Goal: Information Seeking & Learning: Learn about a topic

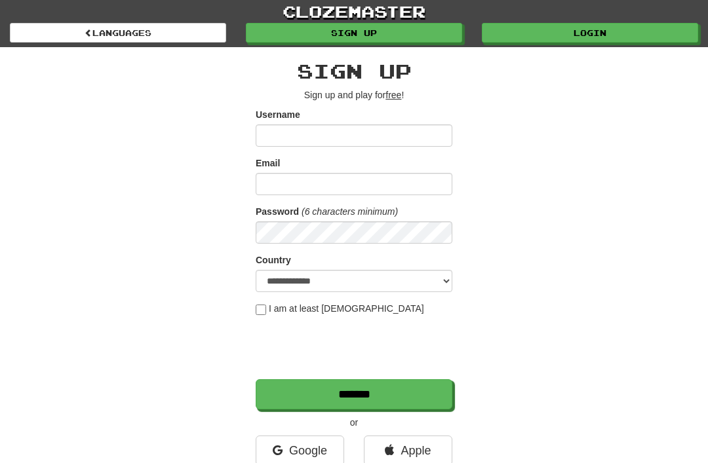
click at [517, 33] on link "Login" at bounding box center [590, 33] width 216 height 20
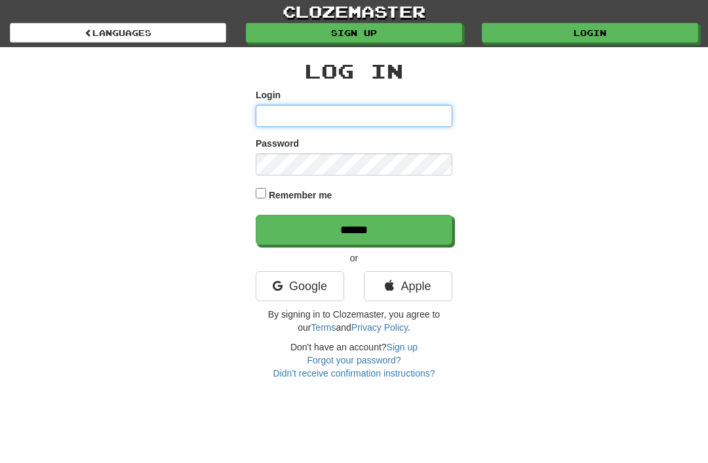
type input "**********"
click at [354, 229] on input "******" at bounding box center [354, 230] width 197 height 30
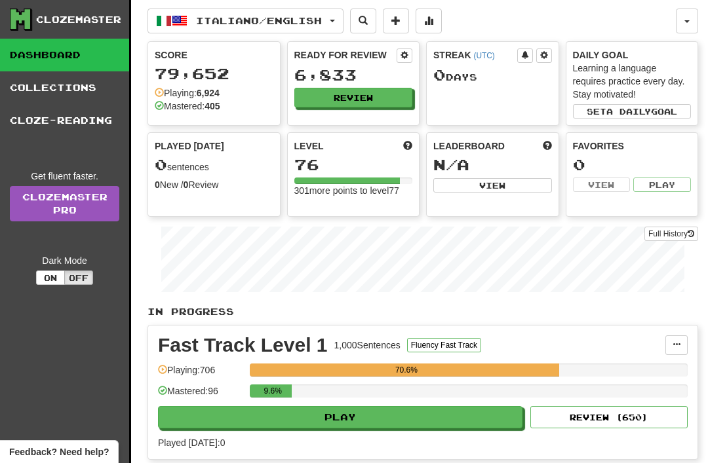
click at [337, 23] on button "Italiano / English" at bounding box center [246, 21] width 196 height 25
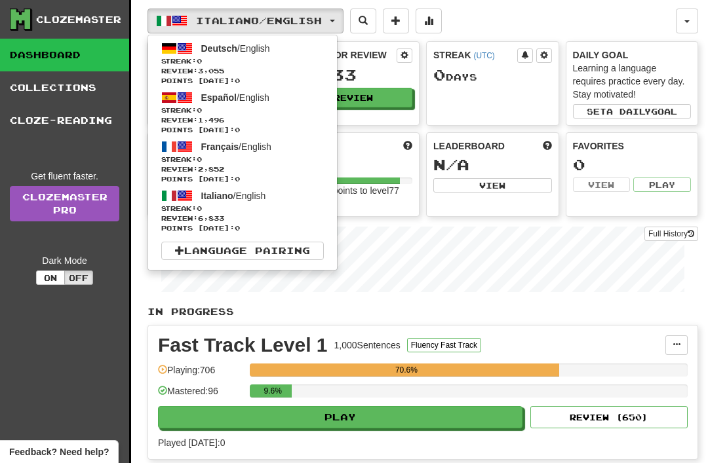
click at [192, 106] on span "Streak: 0" at bounding box center [242, 111] width 163 height 10
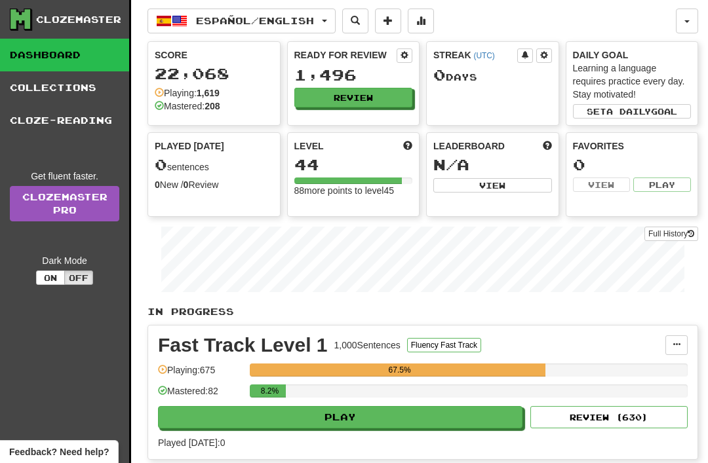
click at [252, 421] on button "Play" at bounding box center [340, 417] width 364 height 22
select select "**"
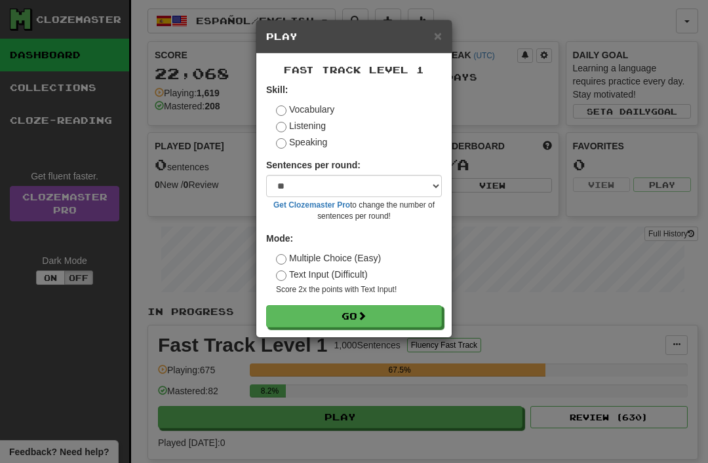
click at [304, 300] on form "Skill: Vocabulary Listening Speaking Sentences per round: * ** ** ** ** ** *** …" at bounding box center [354, 205] width 176 height 245
click at [302, 321] on button "Go" at bounding box center [354, 316] width 176 height 22
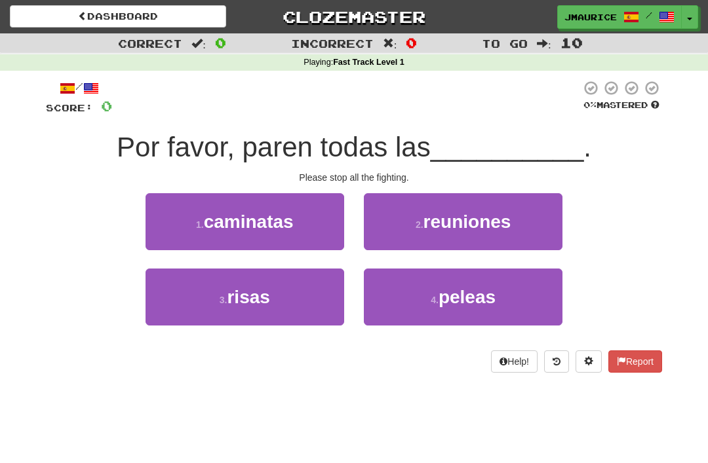
click at [408, 292] on button "4 . peleas" at bounding box center [463, 297] width 199 height 57
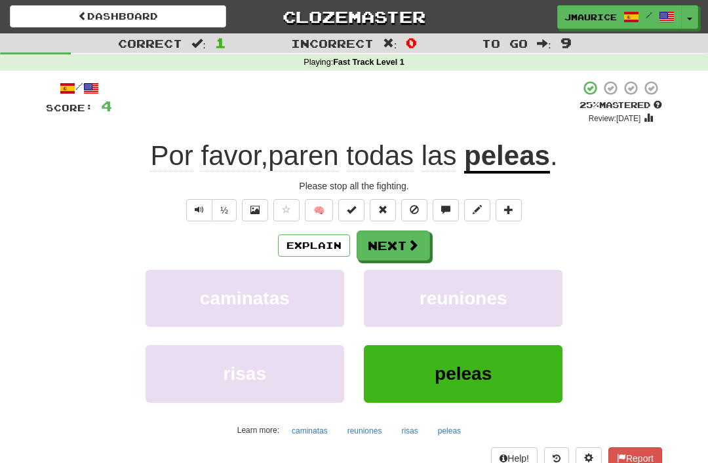
click at [382, 245] on button "Next" at bounding box center [393, 246] width 73 height 30
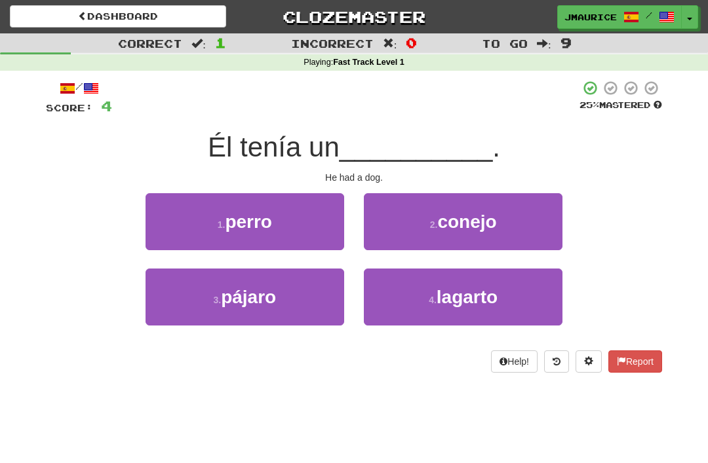
click at [218, 226] on small "1 ." at bounding box center [222, 225] width 8 height 10
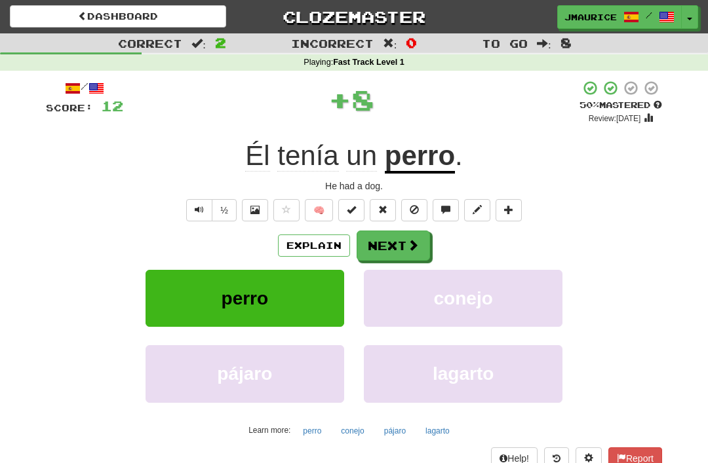
click at [380, 245] on button "Next" at bounding box center [393, 246] width 73 height 30
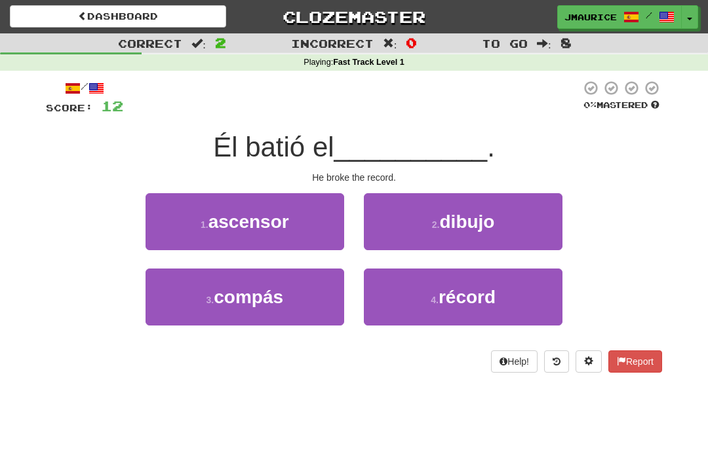
click at [417, 313] on button "4 . récord" at bounding box center [463, 297] width 199 height 57
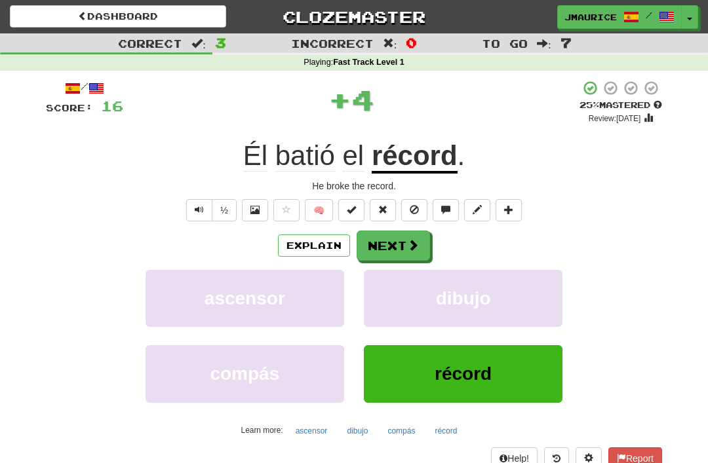
click at [371, 244] on button "Next" at bounding box center [393, 246] width 73 height 30
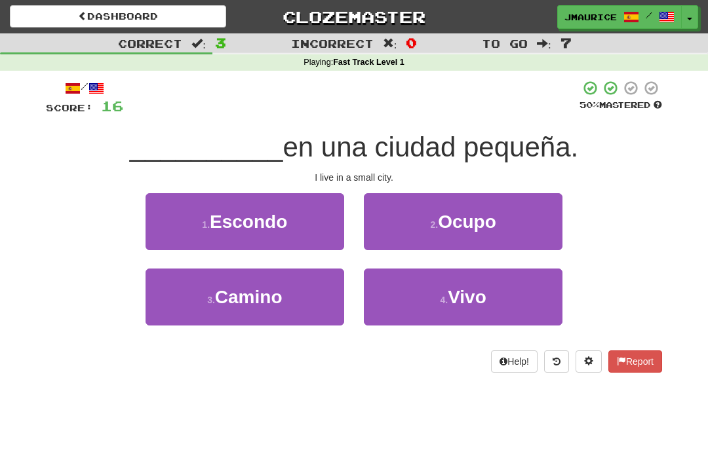
click at [398, 298] on button "4 . Vivo" at bounding box center [463, 297] width 199 height 57
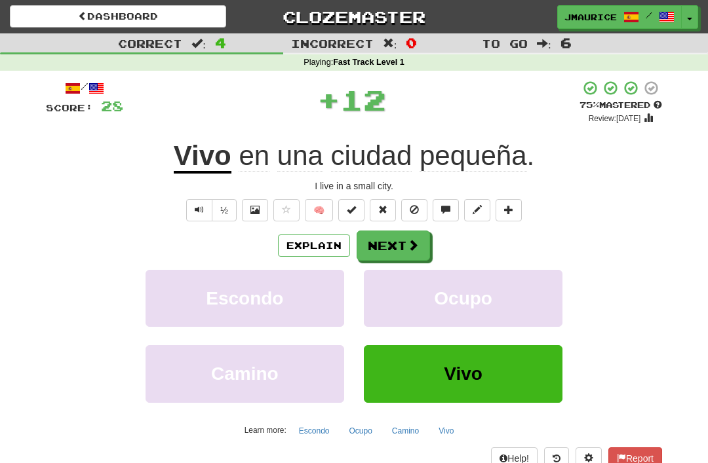
click at [386, 246] on button "Next" at bounding box center [393, 246] width 73 height 30
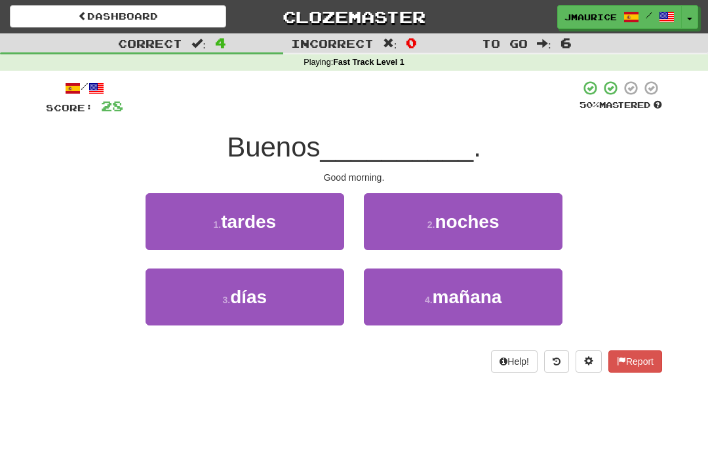
click at [270, 313] on button "3 . días" at bounding box center [245, 297] width 199 height 57
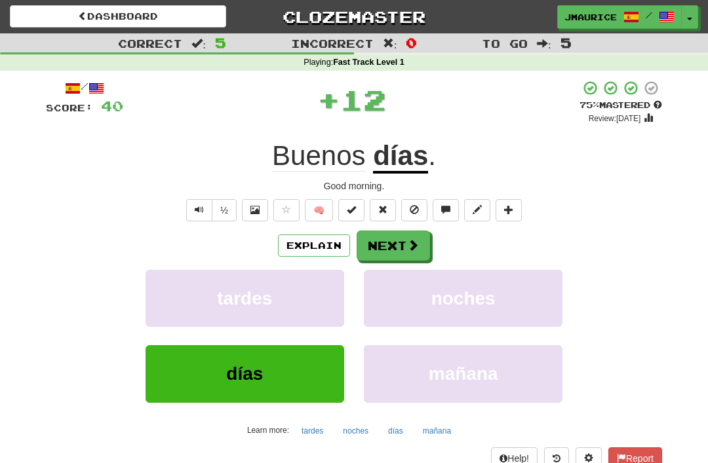
click at [378, 248] on button "Next" at bounding box center [393, 246] width 73 height 30
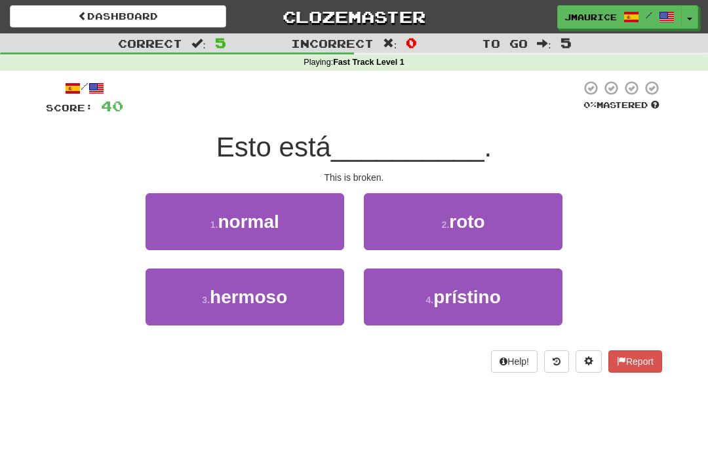
click at [403, 222] on button "2 . roto" at bounding box center [463, 221] width 199 height 57
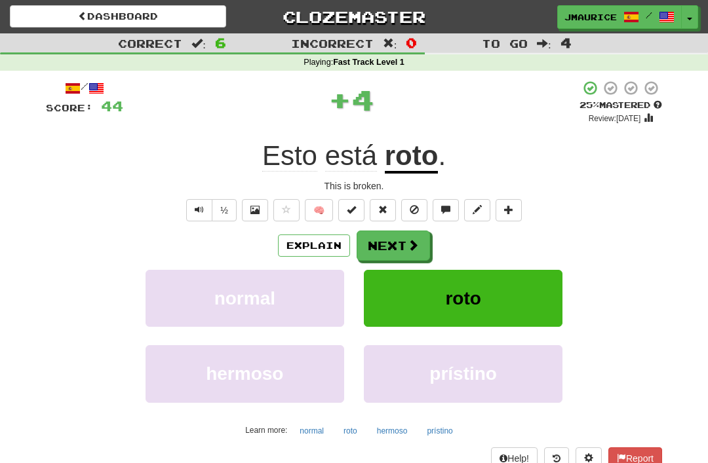
click at [378, 245] on button "Next" at bounding box center [393, 246] width 73 height 30
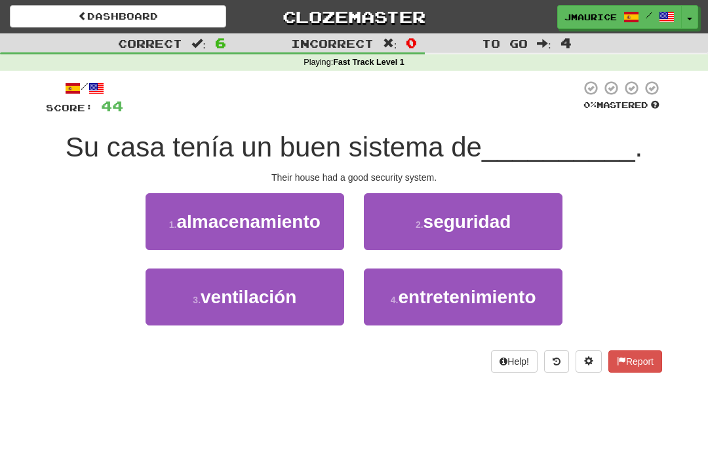
click at [408, 228] on button "2 . seguridad" at bounding box center [463, 221] width 199 height 57
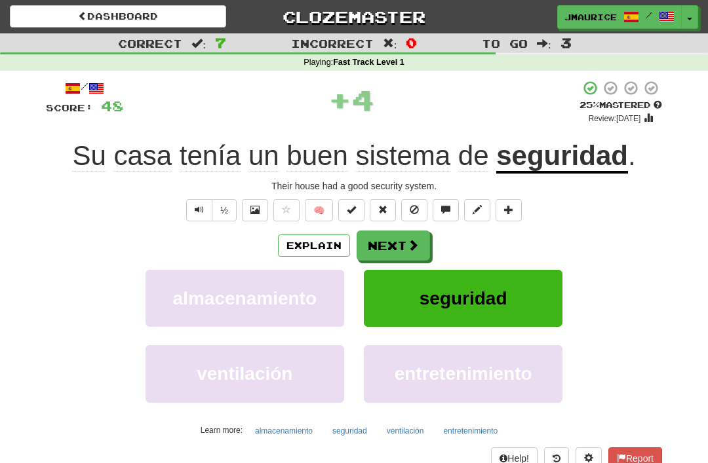
click at [380, 246] on button "Next" at bounding box center [393, 246] width 73 height 30
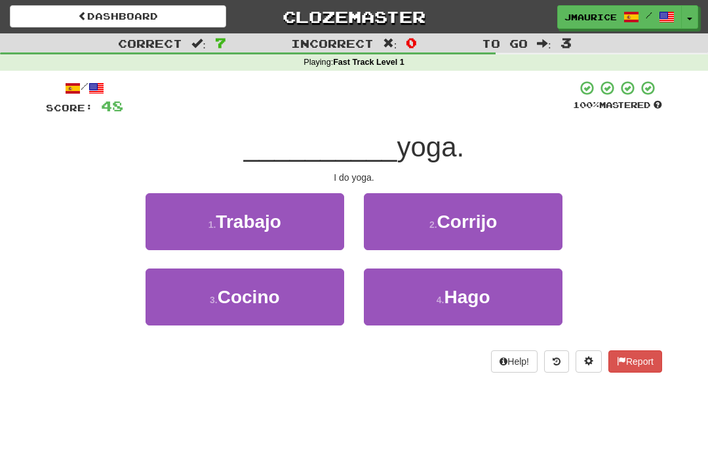
click at [395, 307] on button "4 . Hago" at bounding box center [463, 297] width 199 height 57
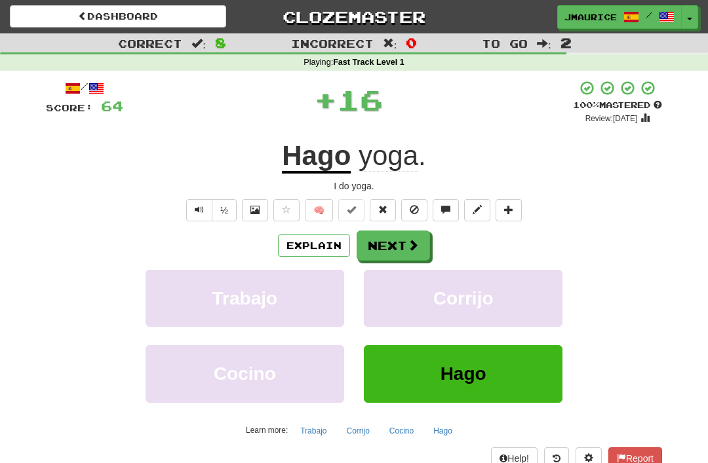
click at [371, 249] on button "Next" at bounding box center [393, 246] width 73 height 30
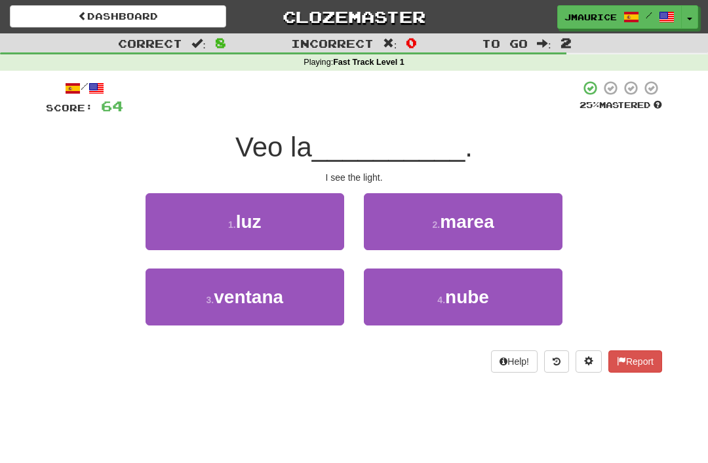
click at [267, 235] on button "1 . luz" at bounding box center [245, 221] width 199 height 57
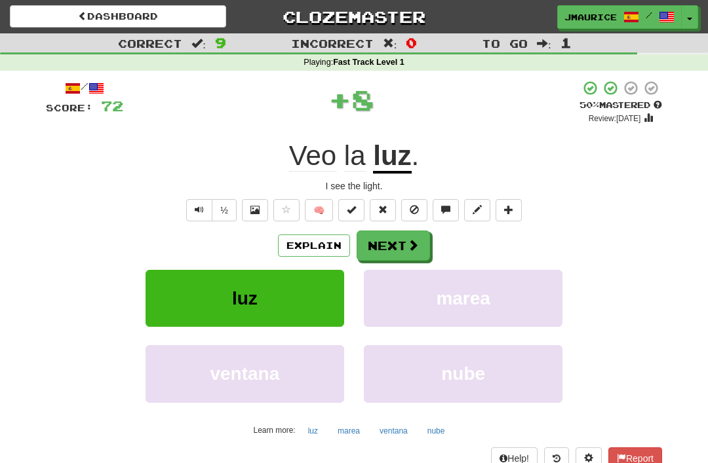
click at [376, 241] on button "Next" at bounding box center [393, 246] width 73 height 30
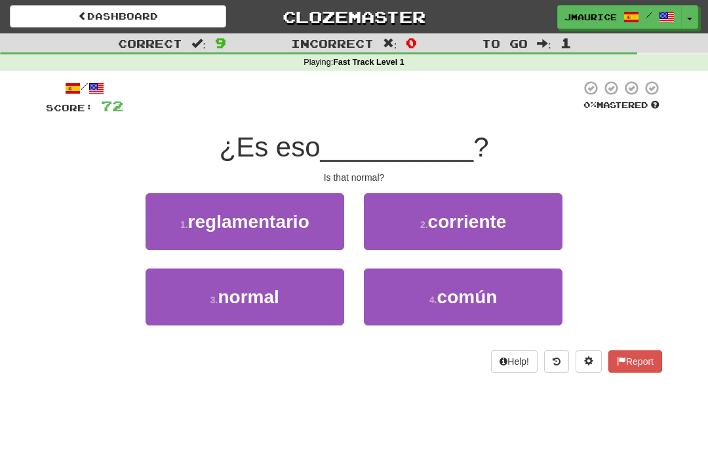
click at [243, 299] on span "normal" at bounding box center [248, 297] width 61 height 20
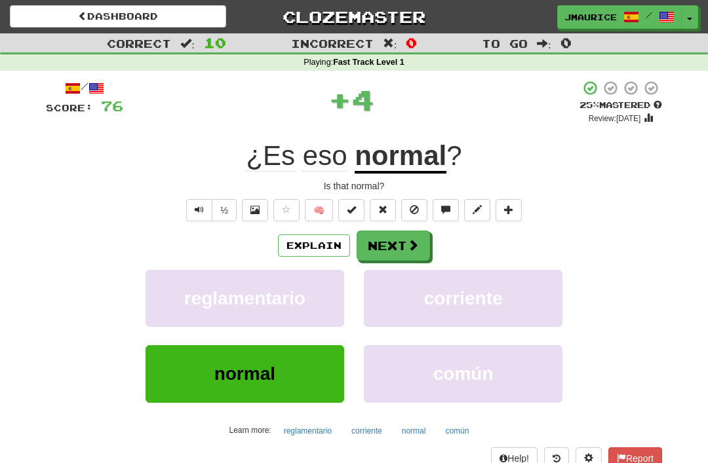
click at [375, 243] on button "Next" at bounding box center [393, 246] width 73 height 30
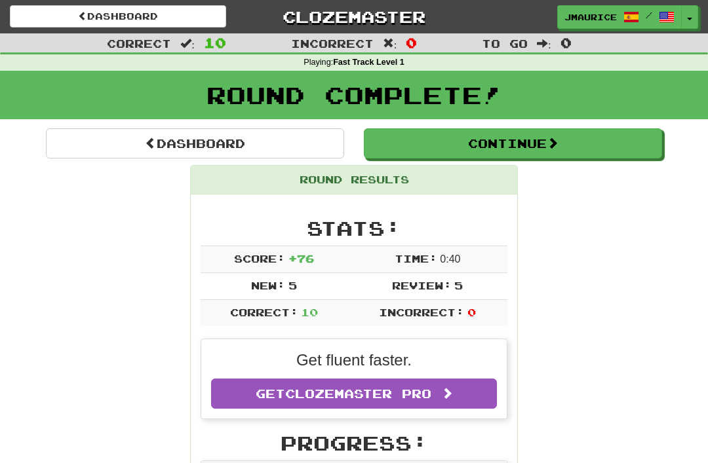
click at [133, 144] on link "Dashboard" at bounding box center [195, 143] width 298 height 30
